Goal: Use online tool/utility: Utilize a website feature to perform a specific function

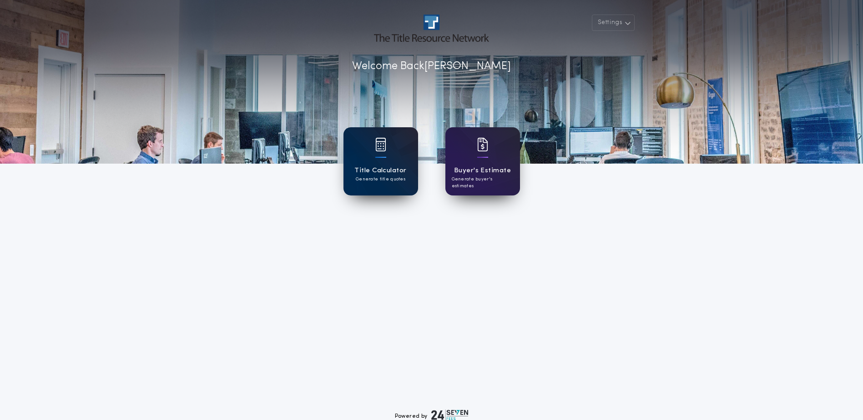
click at [379, 167] on h1 "Title Calculator" at bounding box center [380, 171] width 52 height 10
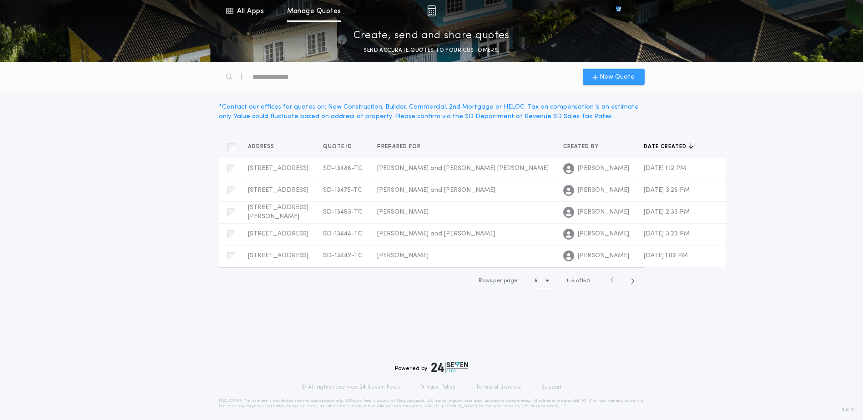
click at [604, 76] on span "New Quote" at bounding box center [616, 77] width 35 height 10
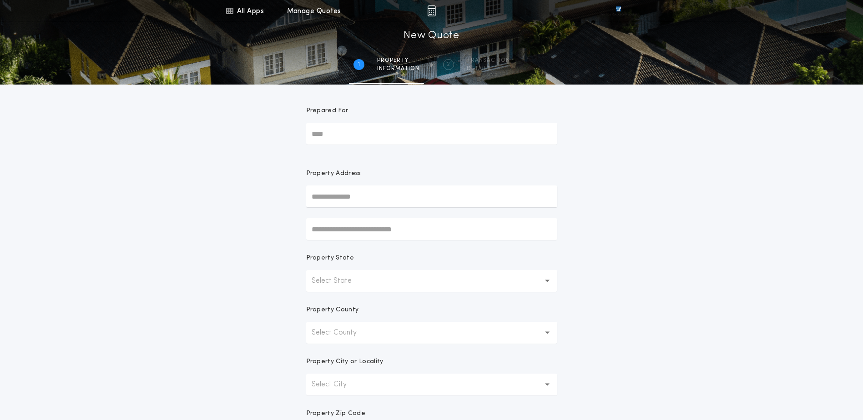
click at [351, 126] on input "Prepared For" at bounding box center [431, 134] width 251 height 22
type input "**********"
click at [414, 211] on button "[STREET_ADDRESS]" at bounding box center [431, 215] width 251 height 14
type input "**********"
click at [680, 248] on div "**********" at bounding box center [431, 260] width 863 height 521
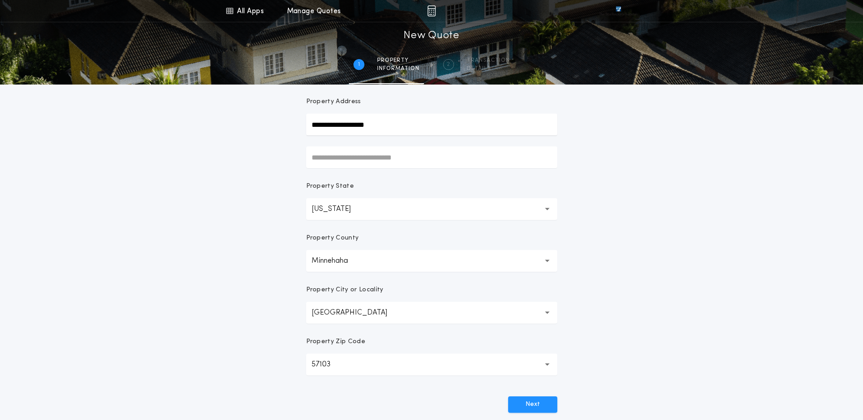
scroll to position [172, 0]
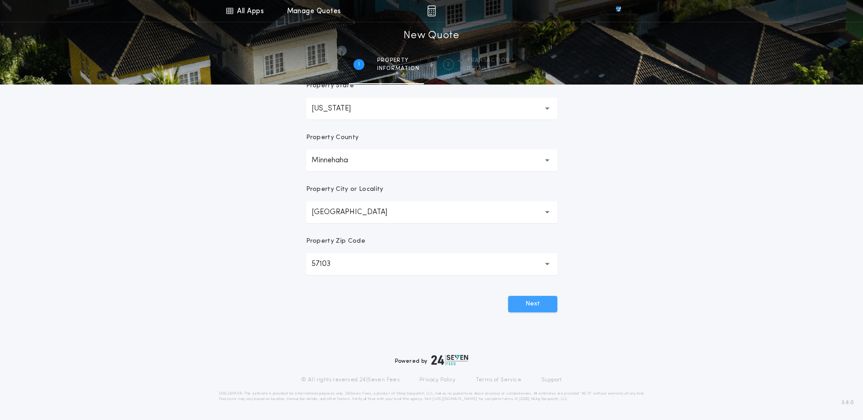
drag, startPoint x: 527, startPoint y: 301, endPoint x: 549, endPoint y: 305, distance: 22.6
click at [527, 301] on button "Next" at bounding box center [532, 304] width 49 height 16
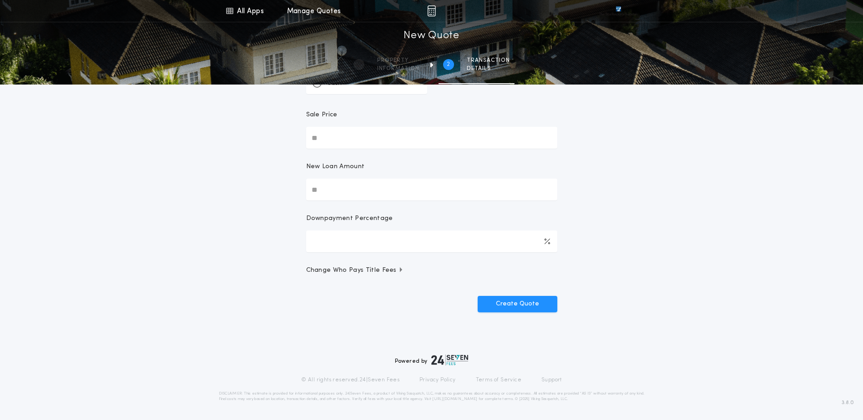
scroll to position [0, 0]
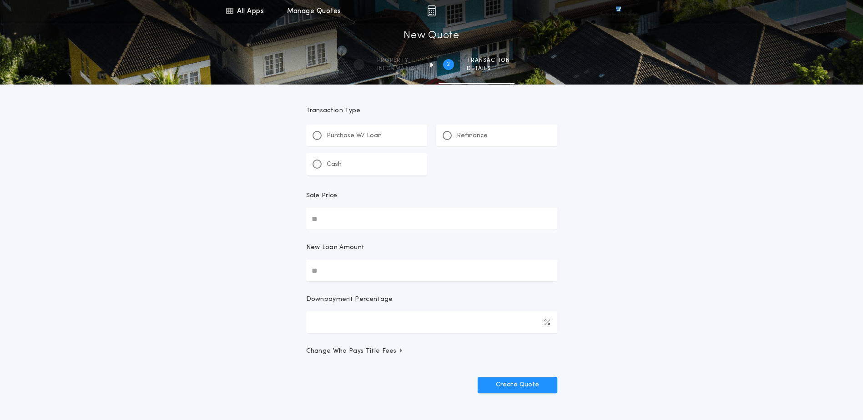
click at [350, 133] on p "Purchase W/ Loan" at bounding box center [354, 135] width 55 height 9
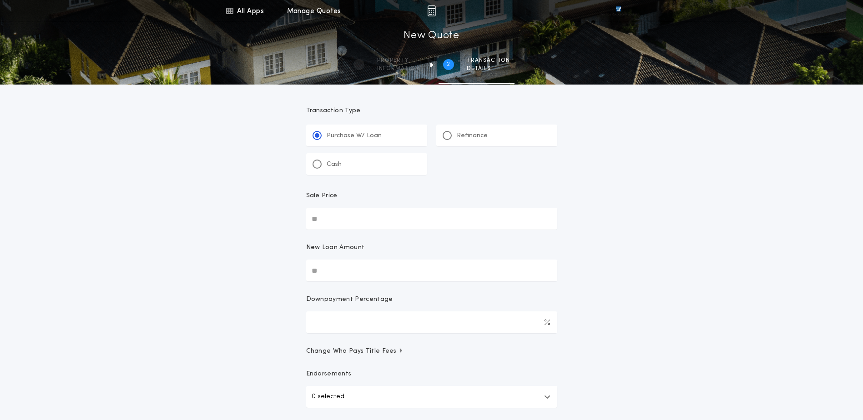
click at [483, 134] on p "Refinance" at bounding box center [472, 135] width 31 height 9
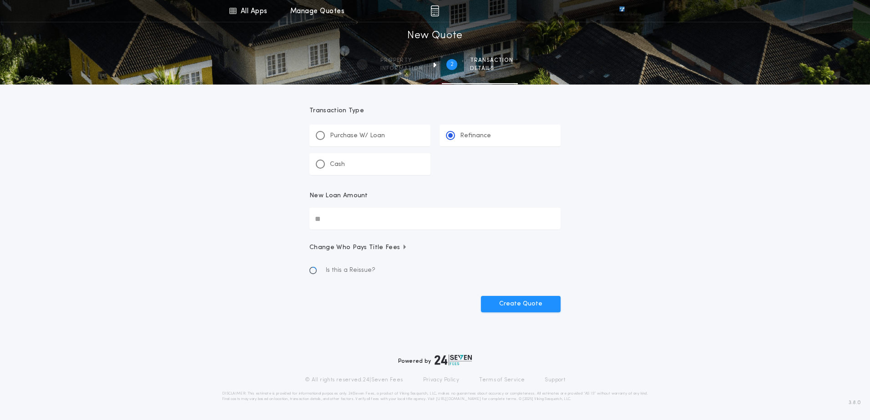
click at [371, 207] on div "New Loan Amount" at bounding box center [434, 199] width 251 height 16
click at [371, 208] on input "New Loan Amount" at bounding box center [434, 219] width 251 height 22
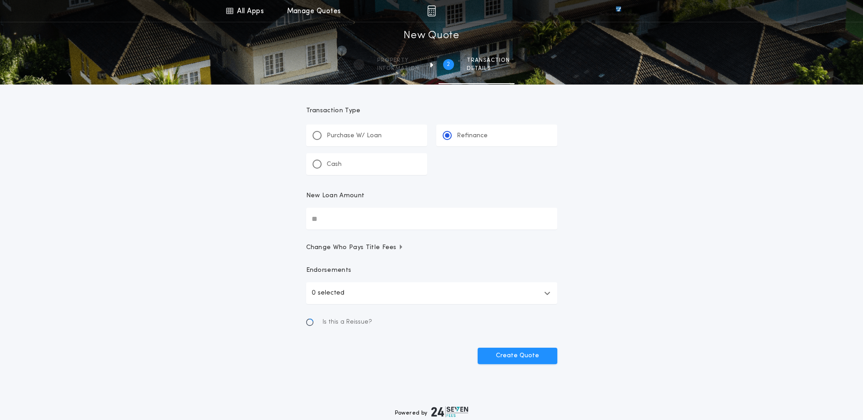
click at [368, 216] on input "New Loan Amount" at bounding box center [431, 219] width 251 height 22
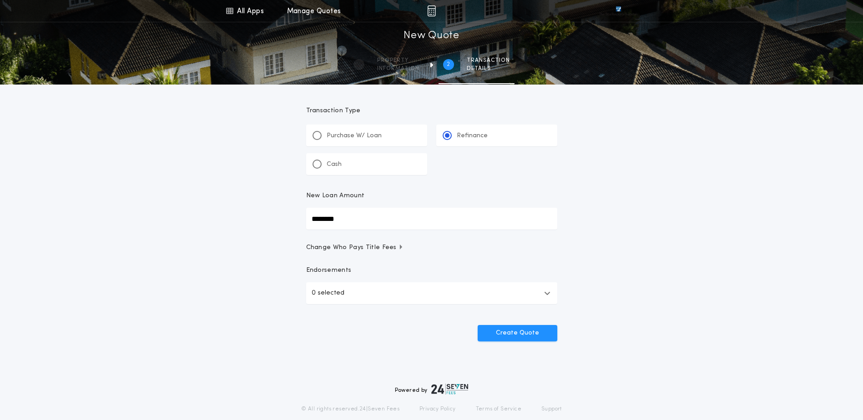
type input "********"
click at [337, 298] on p "0 selected" at bounding box center [328, 293] width 33 height 11
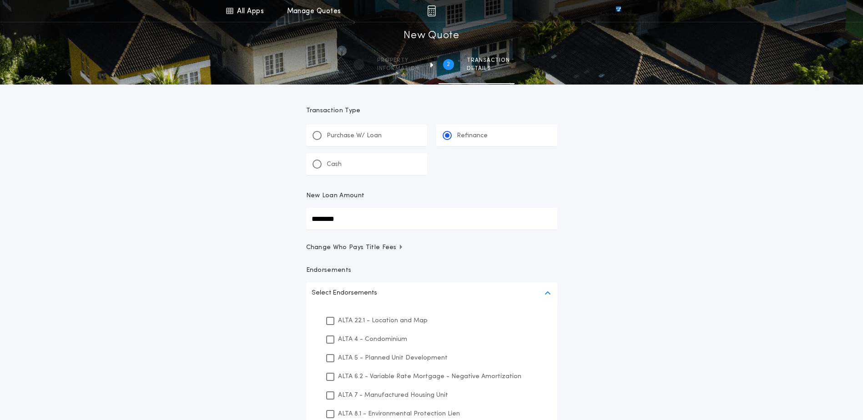
click at [359, 319] on p "ALTA 22.1 - Location and Map" at bounding box center [383, 321] width 90 height 10
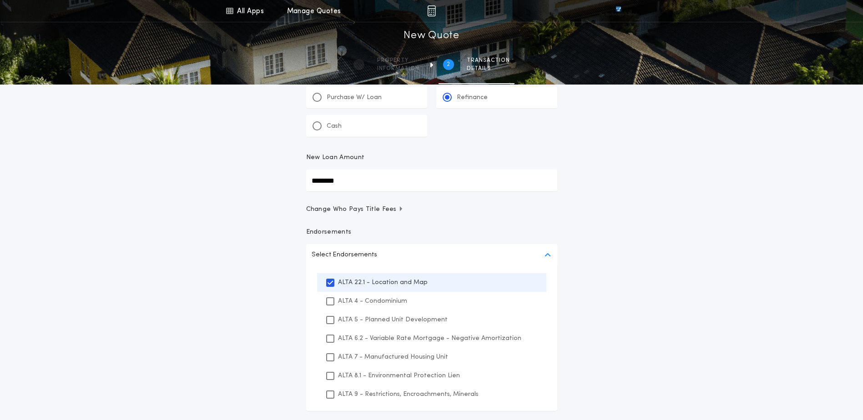
scroll to position [91, 0]
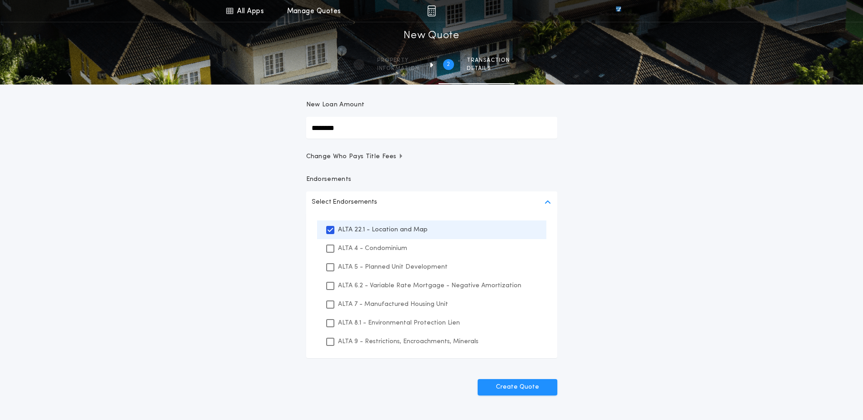
click at [388, 323] on p "ALTA 8.1 - Environmental Protection Lien" at bounding box center [399, 323] width 122 height 10
click at [392, 339] on p "ALTA 9 - Restrictions, Encroachments, Minerals" at bounding box center [408, 342] width 141 height 10
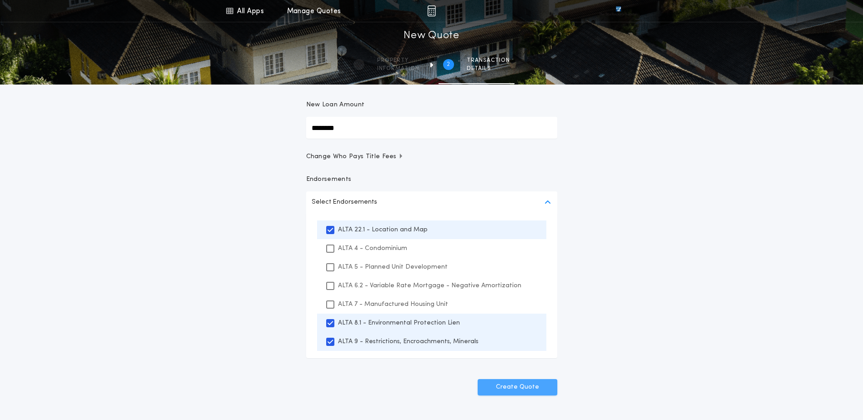
click at [516, 388] on button "Create Quote" at bounding box center [518, 387] width 80 height 16
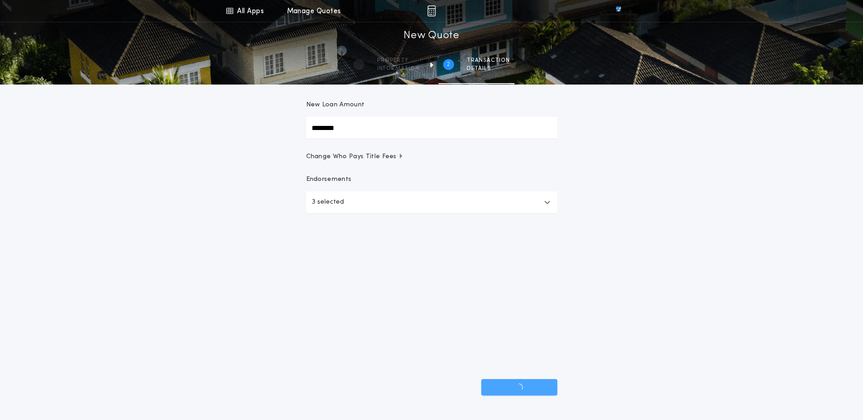
scroll to position [29, 0]
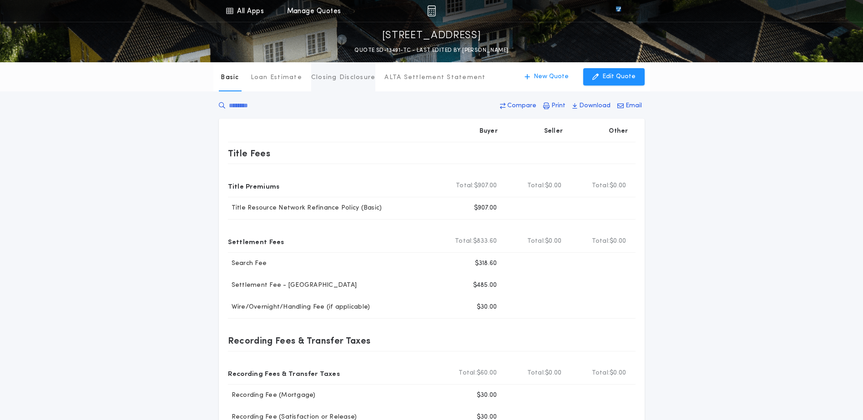
click at [322, 72] on button "Closing Disclosure" at bounding box center [343, 76] width 65 height 29
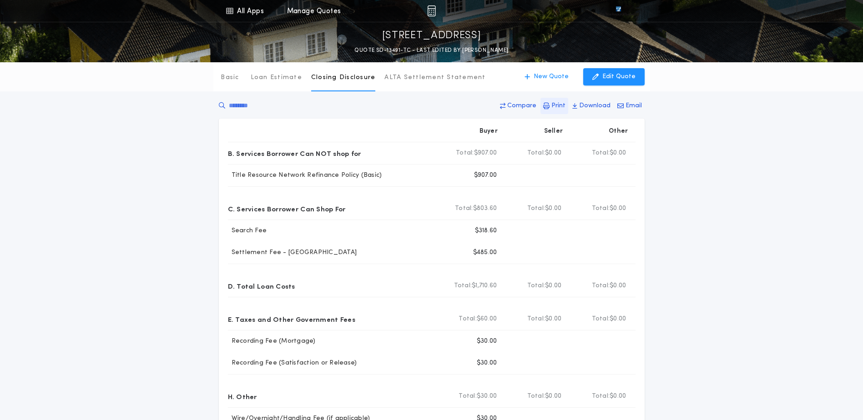
click at [563, 108] on p "Print" at bounding box center [558, 105] width 14 height 9
